Goal: Task Accomplishment & Management: Manage account settings

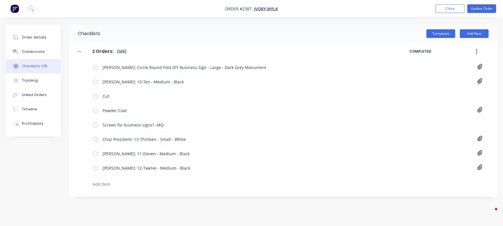
type textarea "x"
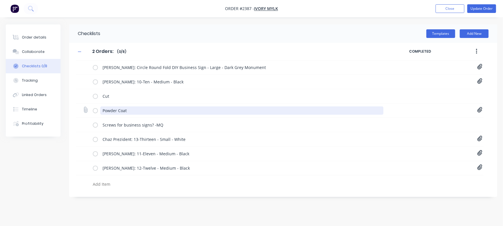
type textarea "x"
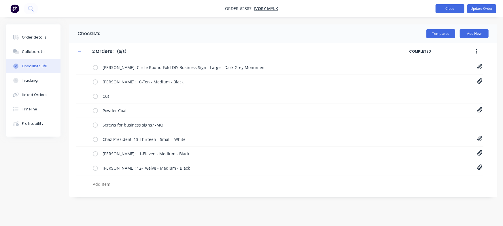
click at [449, 11] on button "Close" at bounding box center [449, 8] width 29 height 9
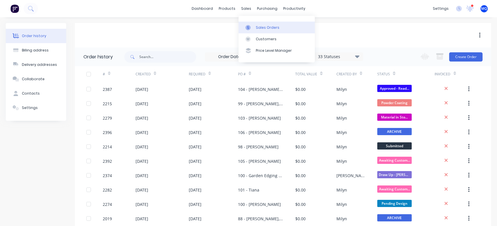
click at [252, 26] on div at bounding box center [250, 27] width 9 height 5
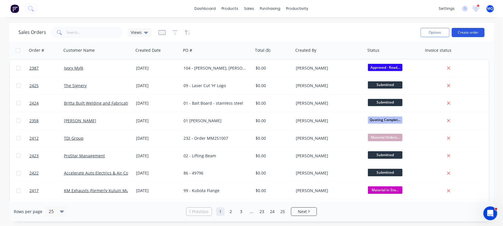
click at [473, 33] on button "Create order" at bounding box center [468, 32] width 33 height 9
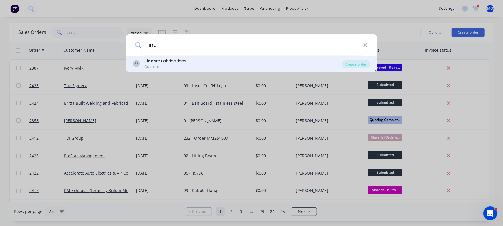
type input "Fine"
click at [192, 61] on div "FF Fine Arc Fabrications Customer" at bounding box center [237, 63] width 209 height 11
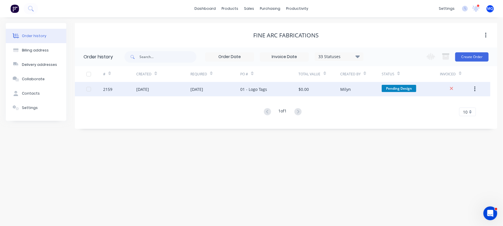
click at [234, 92] on div "[DATE]" at bounding box center [215, 89] width 50 height 14
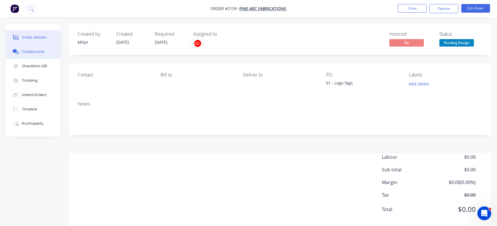
click at [24, 49] on div "Collaborate" at bounding box center [33, 51] width 23 height 5
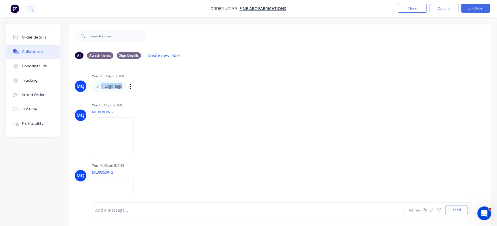
drag, startPoint x: 101, startPoint y: 88, endPoint x: 126, endPoint y: 82, distance: 25.8
click at [126, 82] on div "01 - Logo Tags Labels Edit Delete" at bounding box center [182, 87] width 180 height 12
click at [175, 92] on div "01 - Logo Tags Labels Edit Delete" at bounding box center [182, 87] width 180 height 12
click at [418, 8] on button "Close" at bounding box center [412, 8] width 29 height 9
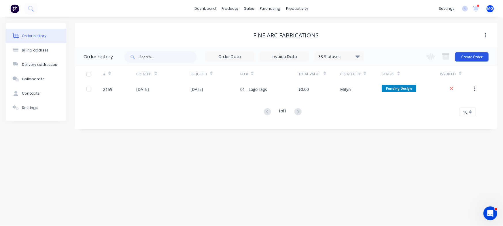
click at [473, 54] on button "Create Order" at bounding box center [471, 56] width 33 height 9
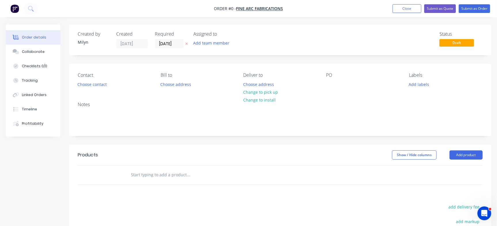
click at [331, 80] on div "PO" at bounding box center [363, 81] width 74 height 16
click at [331, 84] on div at bounding box center [330, 84] width 9 height 8
drag, startPoint x: 338, startPoint y: 85, endPoint x: 276, endPoint y: 83, distance: 61.6
click at [276, 83] on div "Contact Choose contact Bill to Choose address Deliver to Choose address Change …" at bounding box center [280, 80] width 422 height 33
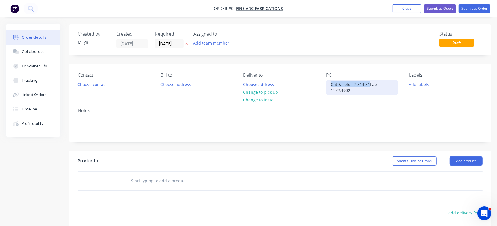
drag, startPoint x: 369, startPoint y: 86, endPoint x: 236, endPoint y: 57, distance: 136.0
click at [236, 57] on div "Created by Milyn Created 09/10/25 Required 09/10/25 Assigned to Add team member…" at bounding box center [280, 176] width 422 height 305
click at [357, 91] on div "Cut & Fold - 2,514.51Fab - 1172.49 02" at bounding box center [362, 87] width 72 height 14
drag, startPoint x: 368, startPoint y: 88, endPoint x: 235, endPoint y: 43, distance: 140.9
click at [235, 43] on div "Created by Milyn Created 09/10/25 Required 09/10/25 Assigned to Add team member…" at bounding box center [280, 176] width 422 height 305
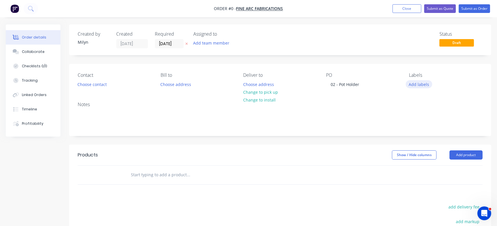
click at [420, 84] on div "Order details Collaborate Checklists 0/0 Tracking Linked Orders Timeline Profit…" at bounding box center [248, 177] width 497 height 307
click at [418, 82] on button "Add labels" at bounding box center [419, 84] width 26 height 8
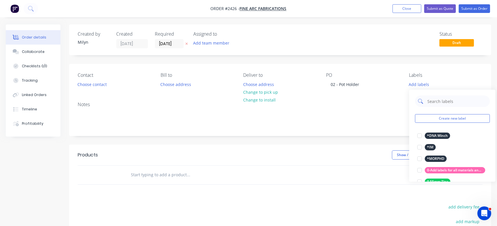
click at [439, 103] on input "text" at bounding box center [457, 102] width 60 height 12
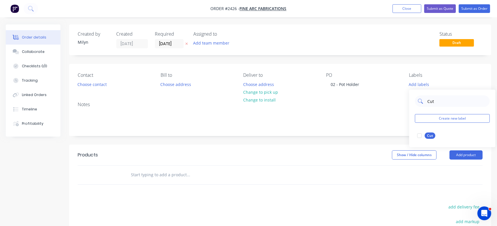
click at [432, 101] on input "Cut" at bounding box center [457, 102] width 60 height 12
type input "Urgent"
click at [422, 137] on div at bounding box center [420, 136] width 12 height 12
click at [348, 60] on div "Created by Milyn Created 09/10/25 Required 09/10/25 Assigned to Add team member…" at bounding box center [280, 173] width 422 height 299
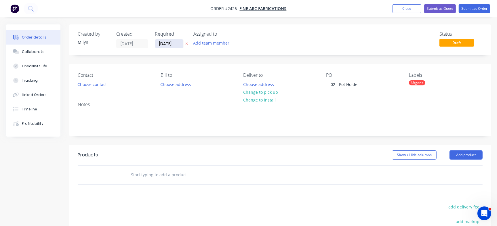
drag, startPoint x: 173, startPoint y: 43, endPoint x: 176, endPoint y: 44, distance: 3.1
click at [172, 43] on input "[DATE]" at bounding box center [169, 43] width 28 height 9
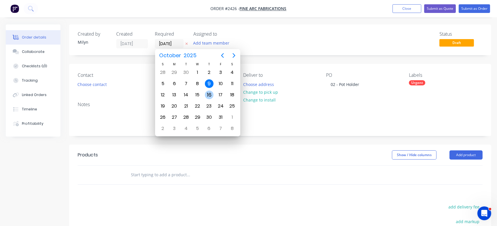
click at [209, 99] on div "16" at bounding box center [209, 95] width 12 height 11
type input "16/10/25"
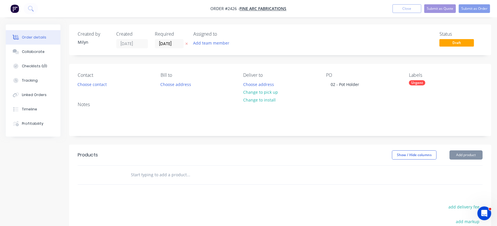
click at [272, 63] on div "Created by Milyn Created 09/10/25 Required 16/10/25 Assigned to Add team member…" at bounding box center [280, 173] width 422 height 299
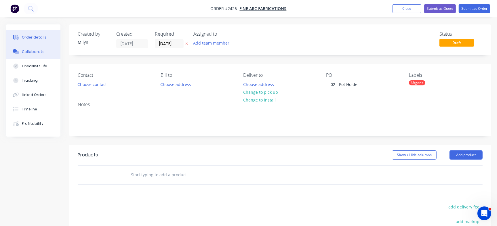
click at [42, 54] on div "Collaborate" at bounding box center [33, 51] width 23 height 5
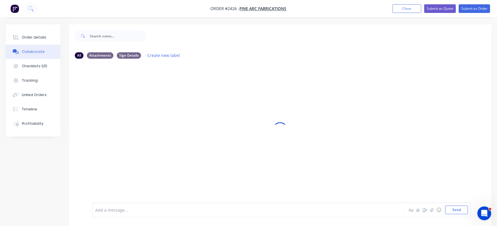
click at [169, 209] on div at bounding box center [235, 210] width 279 height 6
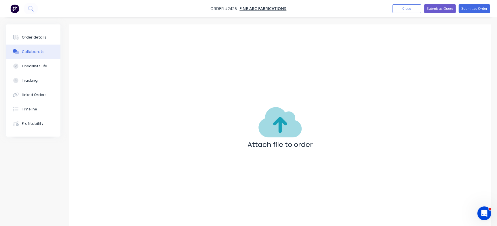
click at [139, 215] on div "Add a message... Aa @ ☺ Send" at bounding box center [281, 210] width 379 height 15
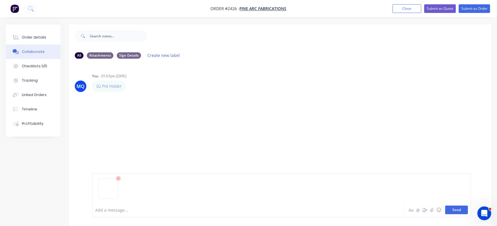
click at [451, 212] on button "Send" at bounding box center [457, 210] width 23 height 9
click at [134, 134] on img at bounding box center [112, 137] width 41 height 38
click at [474, 10] on button "Submit as Order" at bounding box center [474, 8] width 31 height 9
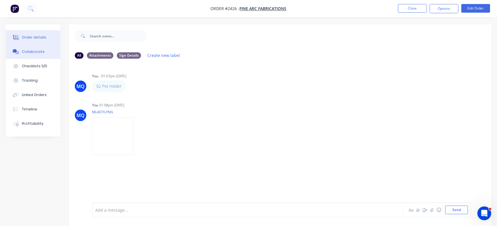
click at [42, 34] on button "Order details" at bounding box center [33, 37] width 55 height 14
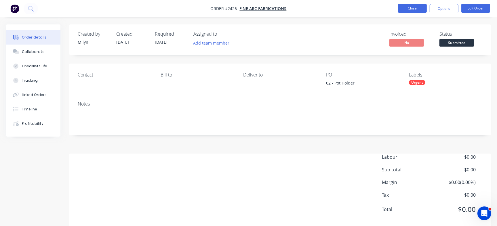
click at [414, 10] on button "Close" at bounding box center [412, 8] width 29 height 9
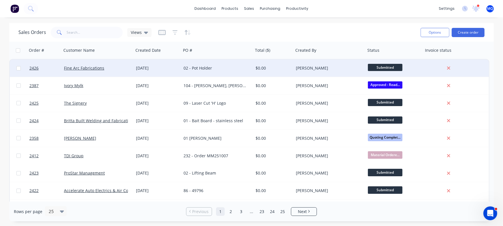
click at [230, 65] on div "02 - Pot Holder" at bounding box center [217, 68] width 72 height 17
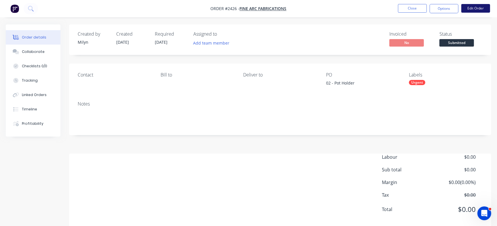
click at [480, 7] on button "Edit Order" at bounding box center [476, 8] width 29 height 9
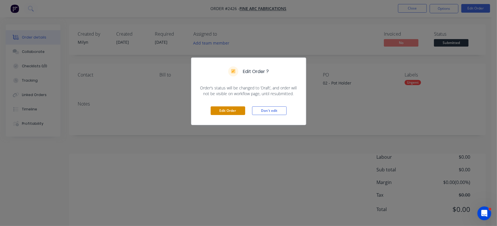
click at [215, 111] on button "Edit Order" at bounding box center [228, 111] width 35 height 9
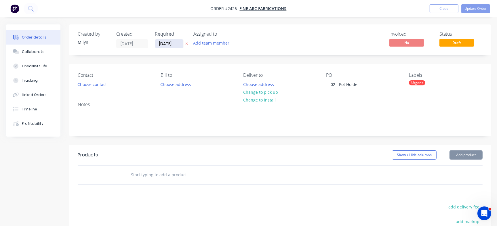
click at [169, 42] on input "16/10/25" at bounding box center [169, 43] width 28 height 9
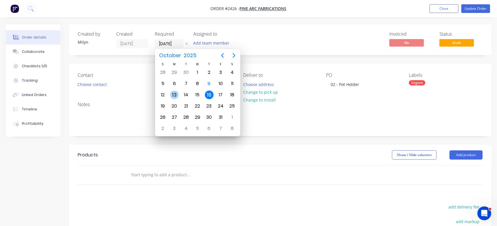
click at [173, 94] on div "13" at bounding box center [174, 95] width 9 height 9
type input "13/10/25"
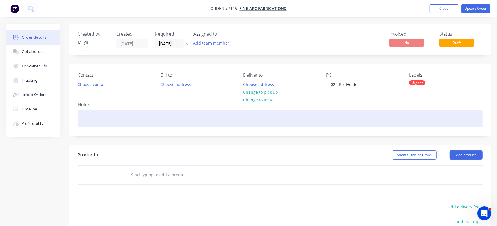
click at [133, 123] on div at bounding box center [280, 119] width 405 height 18
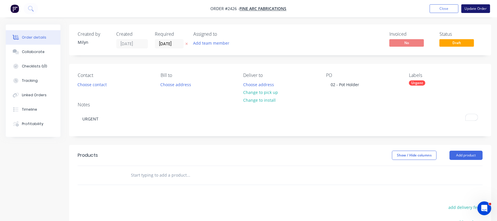
click at [478, 10] on button "Update Order" at bounding box center [476, 8] width 29 height 9
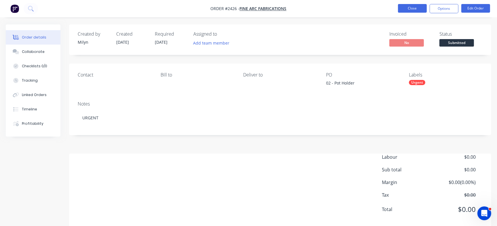
click at [414, 7] on button "Close" at bounding box center [412, 8] width 29 height 9
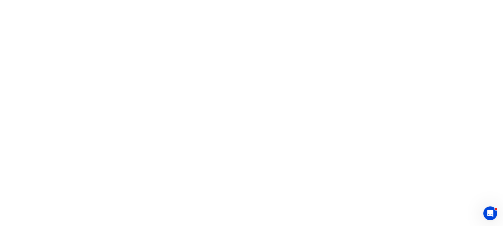
click at [227, 0] on html "x" at bounding box center [251, 0] width 503 height 0
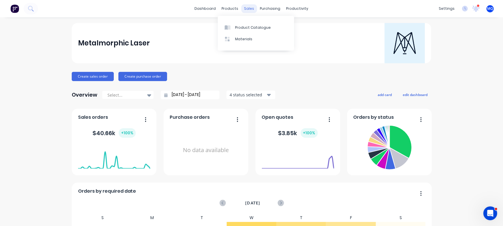
click at [244, 7] on div "sales" at bounding box center [249, 8] width 16 height 9
click at [247, 25] on icon at bounding box center [248, 27] width 5 height 5
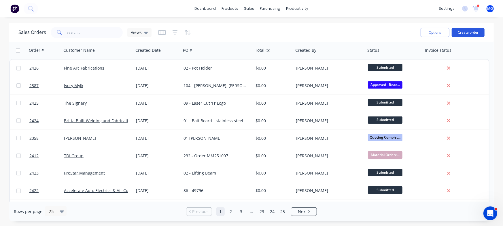
click at [478, 33] on button "Create order" at bounding box center [468, 32] width 33 height 9
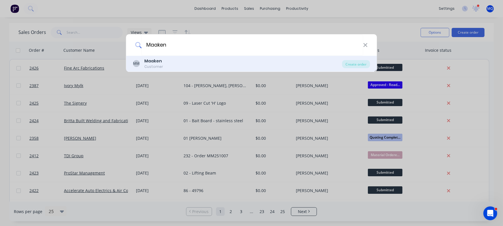
type input "Maaken"
click at [191, 63] on div "MM Maaken Customer" at bounding box center [237, 63] width 209 height 11
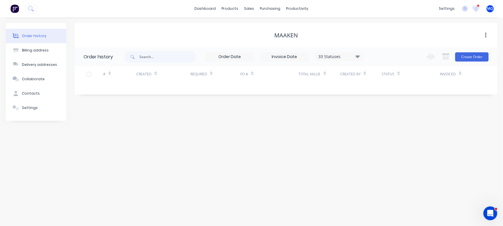
click at [351, 54] on div "33 Statuses" at bounding box center [339, 57] width 48 height 6
click at [386, 123] on label at bounding box center [386, 123] width 0 height 0
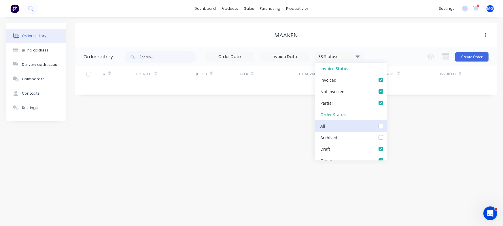
click at [386, 128] on input "checkbox" at bounding box center [388, 125] width 5 height 5
checkbox input "true"
click at [410, 126] on div "Order history Billing address Delivery addresses Collaborate Contacts Settings …" at bounding box center [251, 121] width 503 height 209
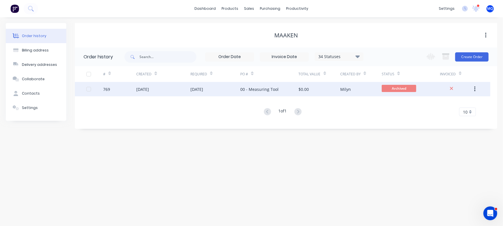
click at [334, 87] on div "$0.00" at bounding box center [319, 89] width 41 height 14
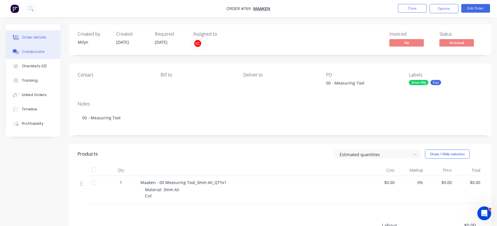
click at [46, 51] on button "Collaborate" at bounding box center [33, 52] width 55 height 14
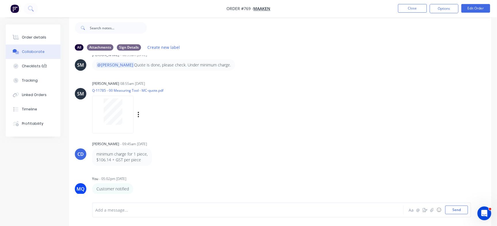
scroll to position [9, 0]
click at [412, 7] on button "Close" at bounding box center [412, 8] width 29 height 9
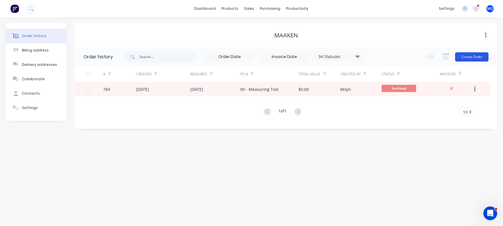
click at [475, 55] on button "Create Order" at bounding box center [471, 56] width 33 height 9
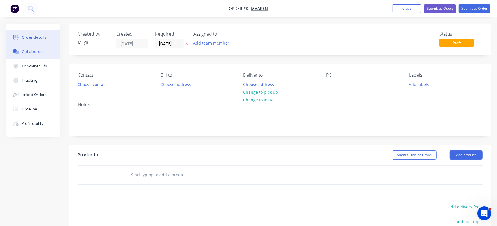
click at [25, 51] on div "Collaborate" at bounding box center [33, 51] width 23 height 5
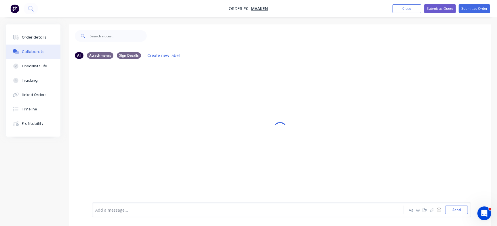
click at [113, 212] on div at bounding box center [235, 210] width 279 height 6
click at [454, 212] on button "Send" at bounding box center [457, 210] width 23 height 9
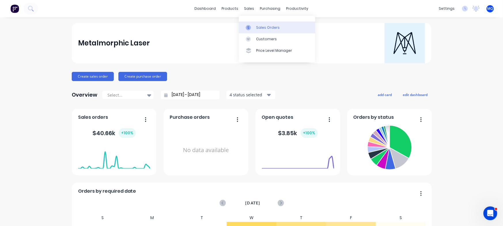
click at [259, 25] on div "Sales Orders" at bounding box center [268, 27] width 24 height 5
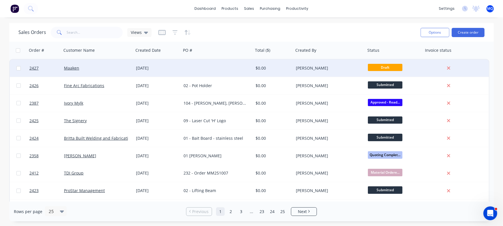
click at [214, 62] on div at bounding box center [217, 68] width 72 height 17
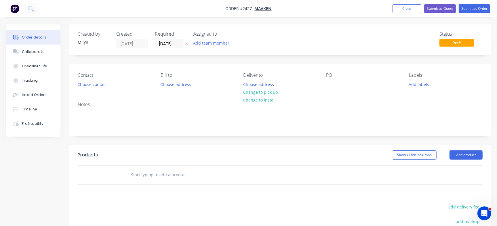
click at [328, 79] on div "PO" at bounding box center [363, 81] width 74 height 16
click at [326, 79] on div "PO" at bounding box center [363, 81] width 74 height 16
click at [330, 83] on div at bounding box center [330, 84] width 9 height 8
click at [340, 37] on div "Status Draft" at bounding box center [367, 39] width 232 height 17
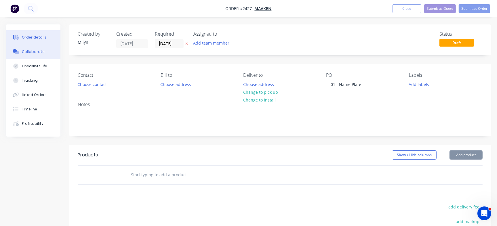
click at [45, 56] on button "Collaborate" at bounding box center [33, 52] width 55 height 14
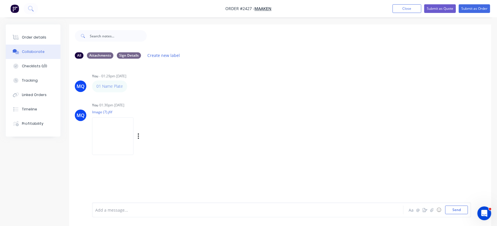
click at [122, 131] on img at bounding box center [112, 137] width 41 height 38
click at [31, 34] on button "Order details" at bounding box center [33, 37] width 55 height 14
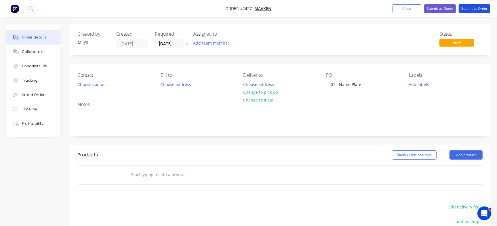
click at [468, 10] on button "Submit as Order" at bounding box center [474, 8] width 31 height 9
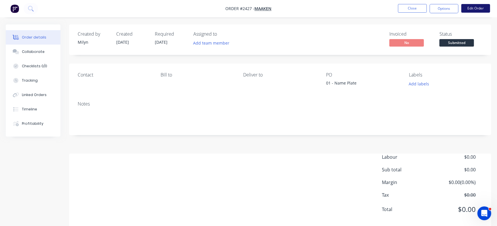
click at [479, 5] on button "Edit Order" at bounding box center [476, 8] width 29 height 9
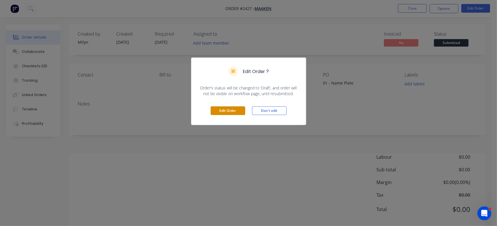
click at [212, 112] on button "Edit Order" at bounding box center [228, 111] width 35 height 9
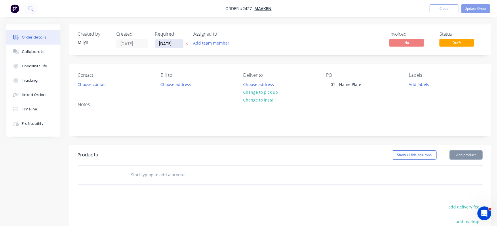
click at [171, 45] on input "[DATE]" at bounding box center [169, 43] width 28 height 9
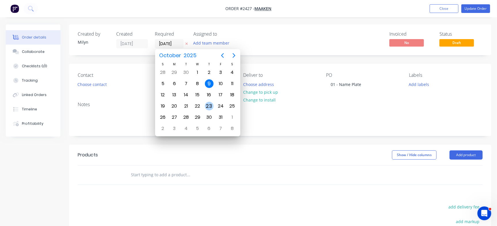
click at [206, 107] on div "23" at bounding box center [209, 106] width 9 height 9
type input "[DATE]"
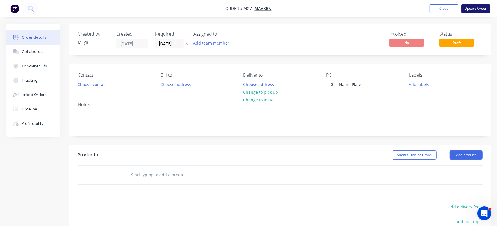
click at [485, 9] on button "Update Order" at bounding box center [476, 8] width 29 height 9
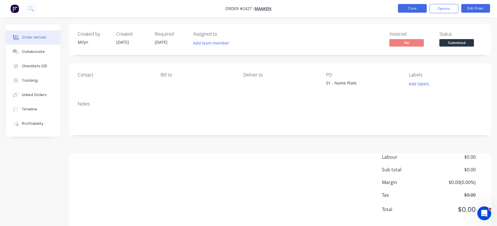
click at [418, 8] on button "Close" at bounding box center [412, 8] width 29 height 9
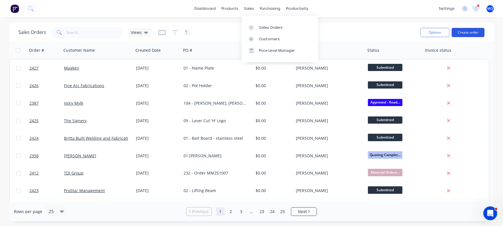
click at [474, 31] on button "Create order" at bounding box center [468, 32] width 33 height 9
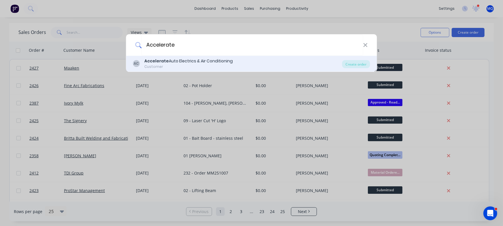
type input "Accelerate"
click at [171, 64] on div "Accelerate Auto Electrics & Air Conditioning" at bounding box center [189, 61] width 88 height 6
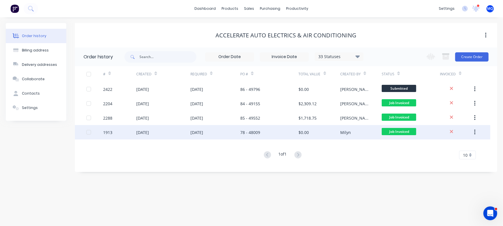
click at [248, 131] on div "78 - 48009" at bounding box center [250, 133] width 20 height 6
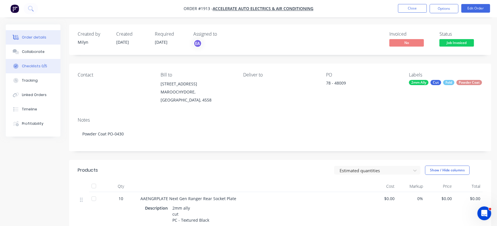
click at [43, 63] on button "Checklists 0/5" at bounding box center [33, 66] width 55 height 14
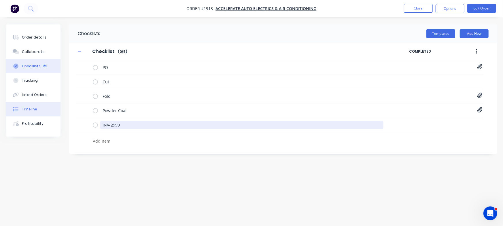
drag, startPoint x: 129, startPoint y: 129, endPoint x: 28, endPoint y: 108, distance: 103.8
click at [127, 128] on div "INV-2999" at bounding box center [241, 126] width 283 height 10
click at [25, 114] on div "Order details Collaborate Checklists 0/5 Tracking Linked Orders Timeline Profit…" at bounding box center [251, 102] width 503 height 156
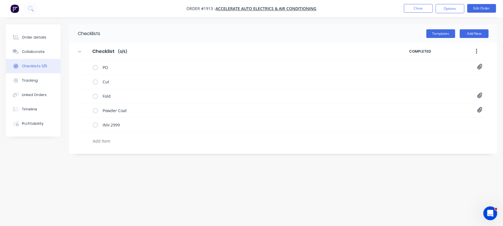
type textarea "x"
